Goal: Navigation & Orientation: Find specific page/section

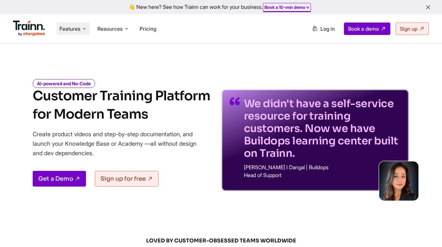
click at [69, 33] on li "Features Product Videos Create product & how-to videos in multiple languages. G…" at bounding box center [73, 29] width 33 height 12
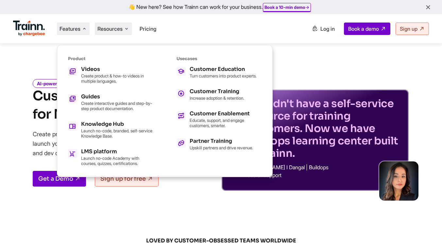
click at [120, 31] on span "Resources" at bounding box center [109, 28] width 25 height 7
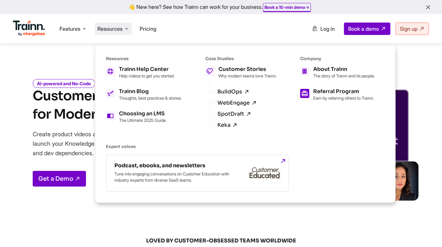
click at [333, 101] on p "Earn by referring others to Trainn." at bounding box center [343, 97] width 61 height 5
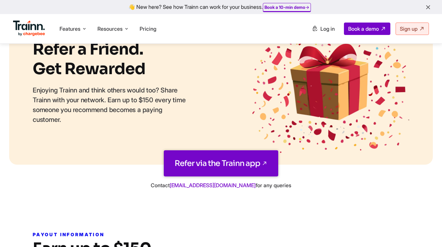
scroll to position [76, 0]
click at [250, 157] on link "Refer via the Trainn app" at bounding box center [221, 163] width 115 height 26
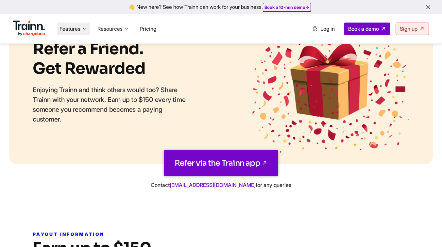
click at [65, 28] on span "Features" at bounding box center [70, 28] width 21 height 7
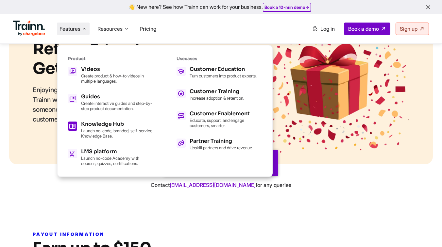
click at [100, 122] on h5 "Knowledge Hub" at bounding box center [117, 124] width 72 height 5
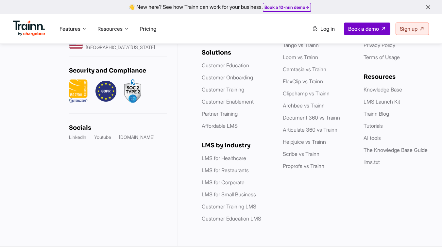
scroll to position [1912, 0]
click at [370, 92] on link "Knowledge Base" at bounding box center [383, 89] width 39 height 7
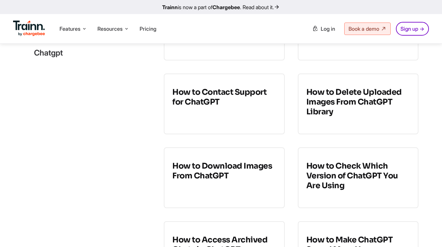
scroll to position [4149, 0]
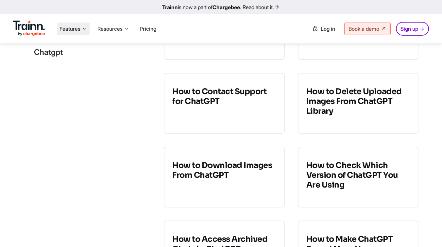
click at [77, 31] on span "Features" at bounding box center [70, 28] width 21 height 7
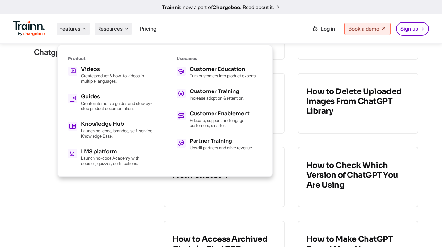
click at [108, 32] on span "Resources" at bounding box center [109, 28] width 25 height 7
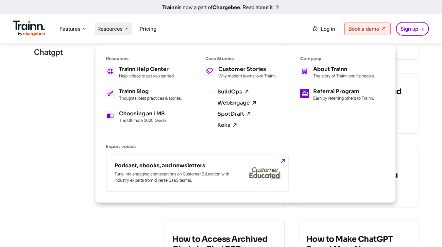
click at [324, 101] on p "Earn by referring others to Trainn." at bounding box center [343, 97] width 61 height 5
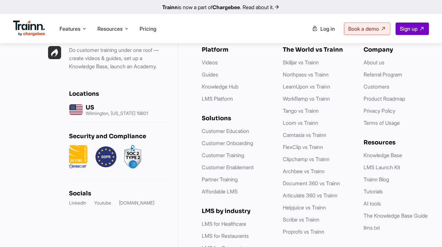
scroll to position [982, 0]
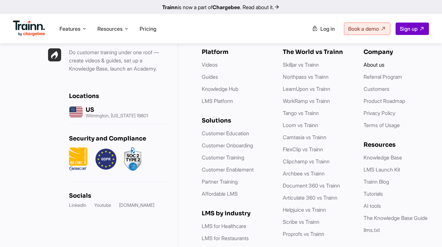
click at [377, 68] on link "About us" at bounding box center [374, 64] width 21 height 7
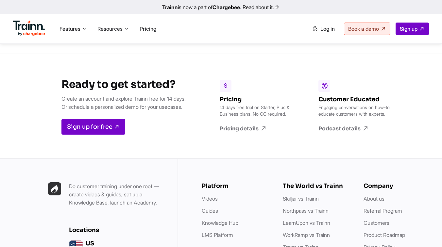
scroll to position [2525, 0]
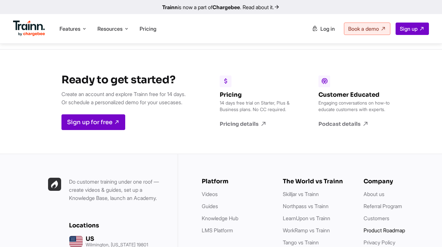
click at [386, 227] on link "Product Roadmap" at bounding box center [385, 230] width 42 height 7
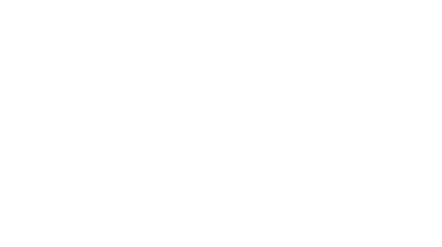
scroll to position [982, 0]
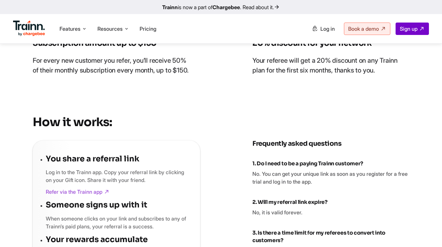
scroll to position [371, 0]
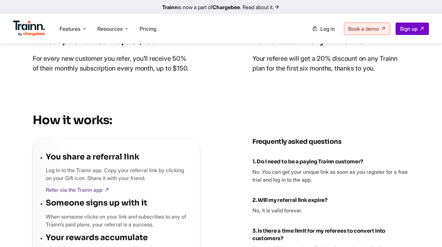
click at [102, 194] on link "Refer via the Trainn app" at bounding box center [116, 190] width 141 height 8
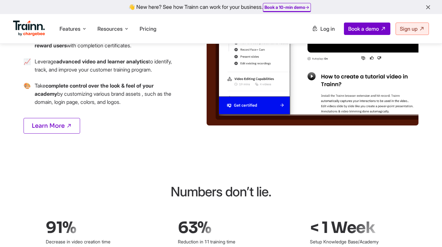
scroll to position [844, 0]
